Goal: Task Accomplishment & Management: Manage account settings

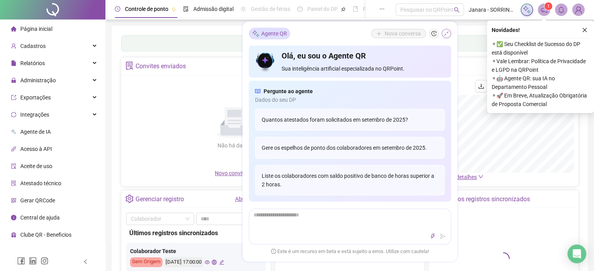
click at [450, 34] on button "button" at bounding box center [446, 33] width 9 height 9
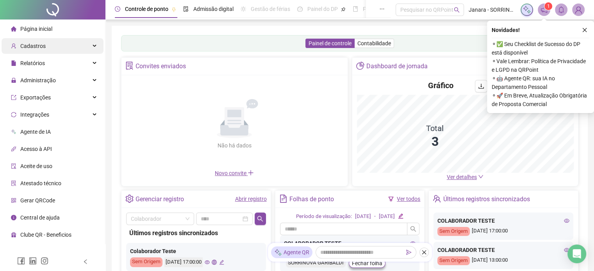
click at [100, 44] on div "Cadastros" at bounding box center [53, 46] width 102 height 16
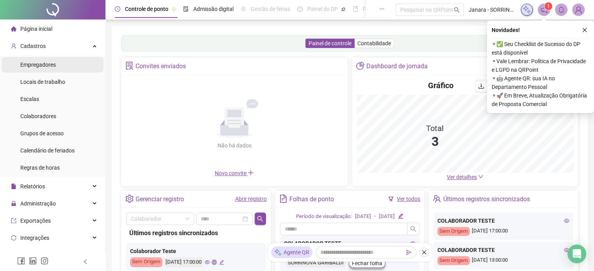
click at [76, 67] on li "Empregadores" at bounding box center [53, 65] width 102 height 16
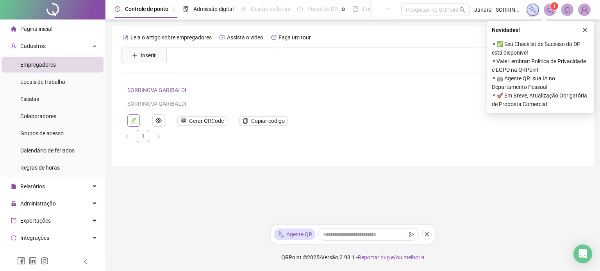
click at [133, 118] on icon "edit" at bounding box center [133, 121] width 6 height 6
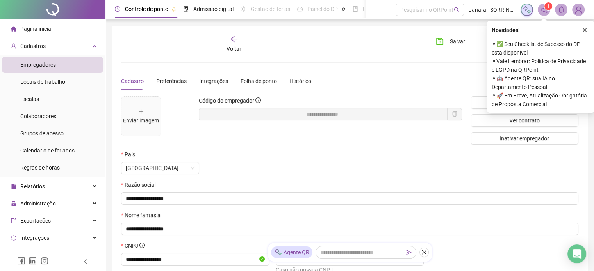
click at [584, 31] on icon "close" at bounding box center [584, 29] width 5 height 5
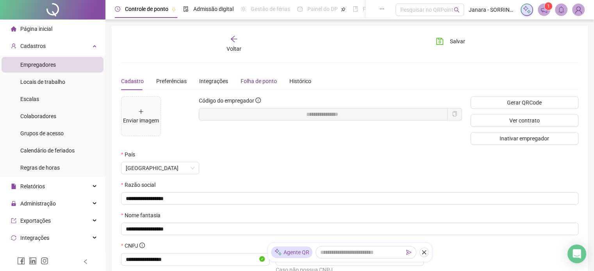
click at [244, 77] on div "Folha de ponto" at bounding box center [259, 81] width 36 height 9
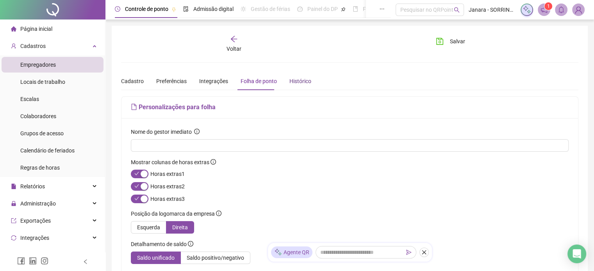
click at [298, 79] on div "Histórico" at bounding box center [300, 81] width 22 height 9
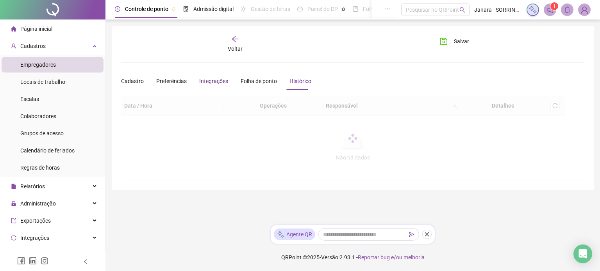
click at [221, 82] on div "Integrações" at bounding box center [213, 81] width 29 height 9
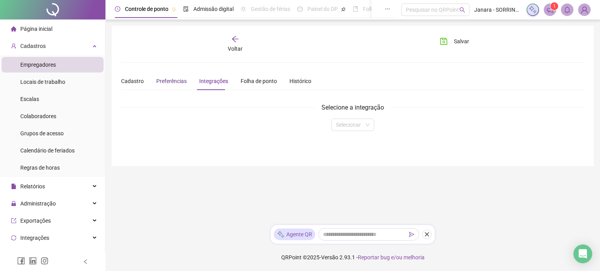
click at [175, 79] on span "Preferências" at bounding box center [171, 81] width 30 height 6
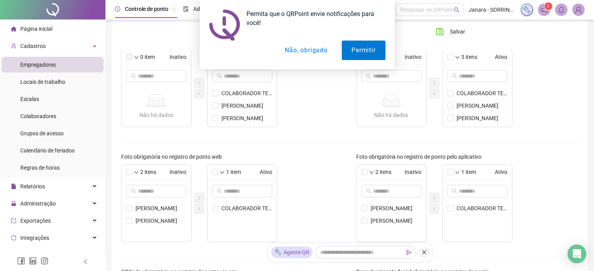
scroll to position [162, 0]
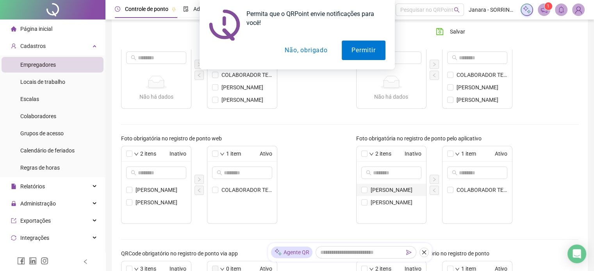
click at [396, 187] on span "[PERSON_NAME]" at bounding box center [396, 190] width 51 height 9
drag, startPoint x: 385, startPoint y: 199, endPoint x: 410, endPoint y: 187, distance: 26.9
click at [385, 199] on span "[PERSON_NAME]" at bounding box center [396, 202] width 51 height 9
click at [432, 178] on icon "right" at bounding box center [434, 179] width 5 height 5
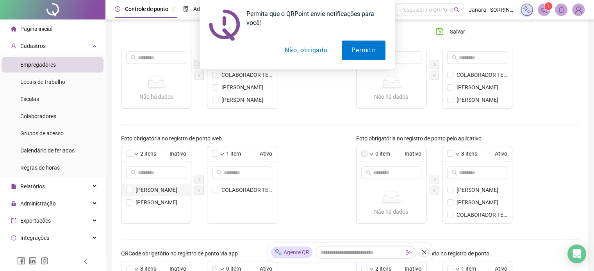
click at [166, 188] on span "[PERSON_NAME]" at bounding box center [161, 190] width 51 height 9
click at [155, 201] on span "[PERSON_NAME]" at bounding box center [161, 202] width 51 height 9
click at [199, 180] on icon "right" at bounding box center [199, 180] width 2 height 4
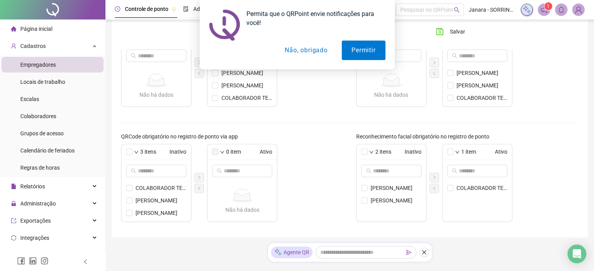
scroll to position [293, 0]
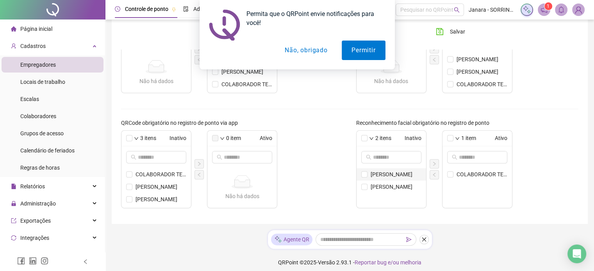
click at [404, 178] on li "[PERSON_NAME]" at bounding box center [392, 174] width 70 height 12
click at [394, 192] on li "[PERSON_NAME]" at bounding box center [392, 187] width 70 height 12
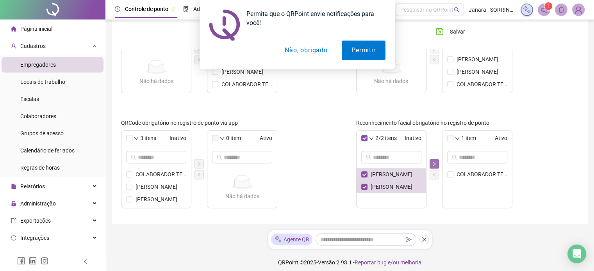
click at [437, 162] on button "button" at bounding box center [434, 163] width 9 height 9
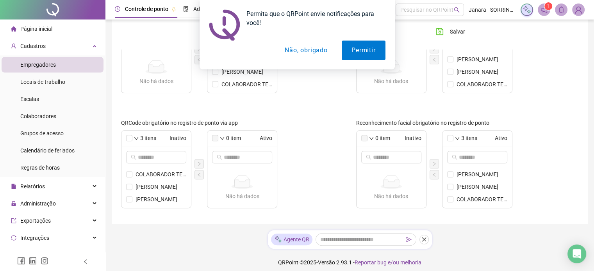
click at [450, 27] on div "Permita que o QRPoint envie notificações para você! Permitir Não, obrigado" at bounding box center [297, 35] width 594 height 70
click at [449, 30] on div "Permita que o QRPoint envie notificações para você! Permitir Não, obrigado" at bounding box center [297, 35] width 594 height 70
click at [312, 51] on button "Não, obrigado" at bounding box center [306, 51] width 62 height 20
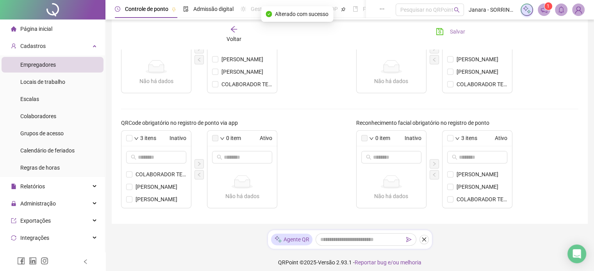
click at [445, 32] on button "Salvar" at bounding box center [450, 31] width 41 height 12
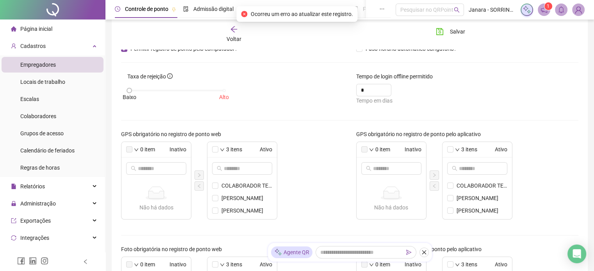
scroll to position [51, 0]
click at [454, 37] on button "Salvar" at bounding box center [450, 31] width 41 height 12
